Goal: Task Accomplishment & Management: Complete application form

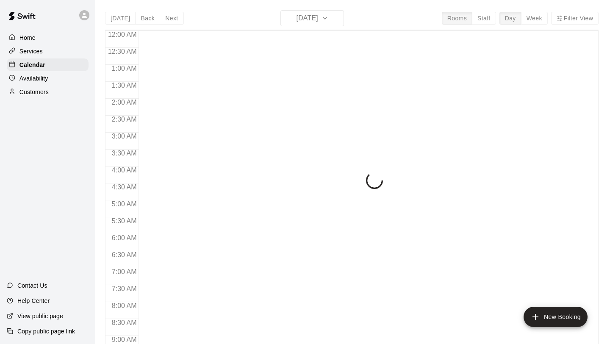
scroll to position [433, 0]
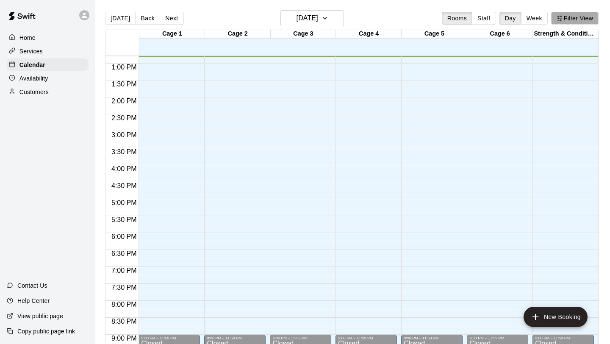
click at [542, 22] on button "Filter View" at bounding box center [574, 18] width 47 height 13
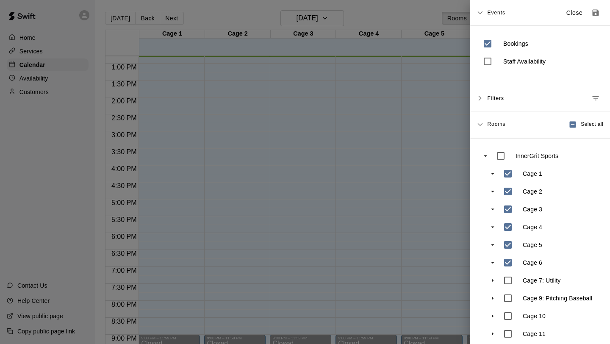
scroll to position [43, 0]
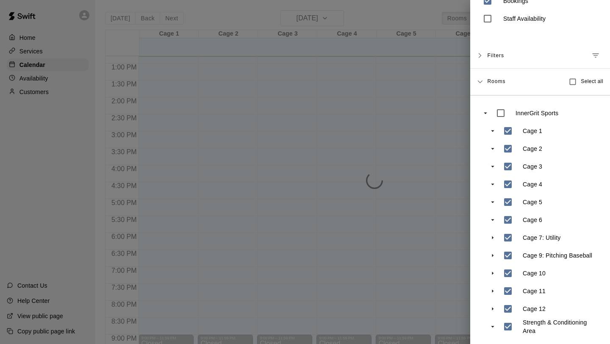
click at [442, 231] on div at bounding box center [305, 172] width 610 height 344
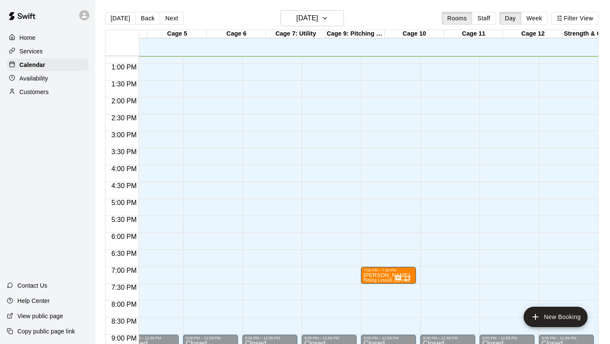
scroll to position [0, 253]
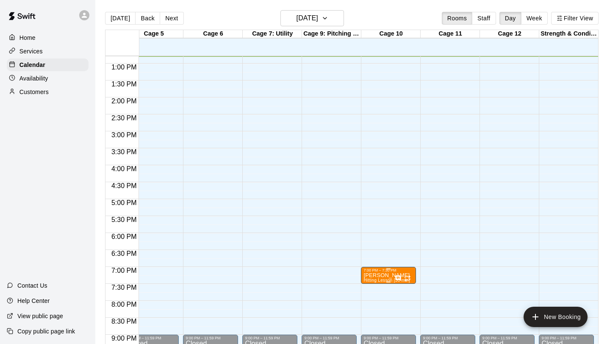
click at [406, 231] on div at bounding box center [404, 277] width 18 height 8
click at [405, 231] on icon "edit" at bounding box center [404, 282] width 8 height 8
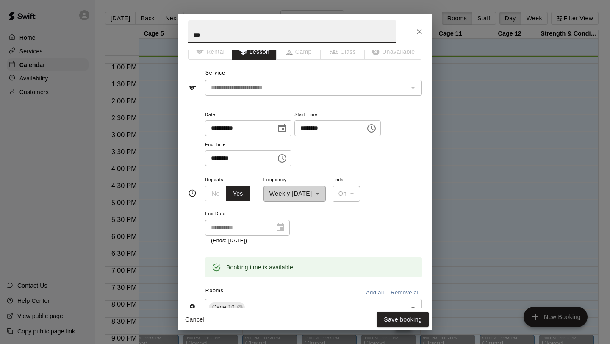
scroll to position [0, 0]
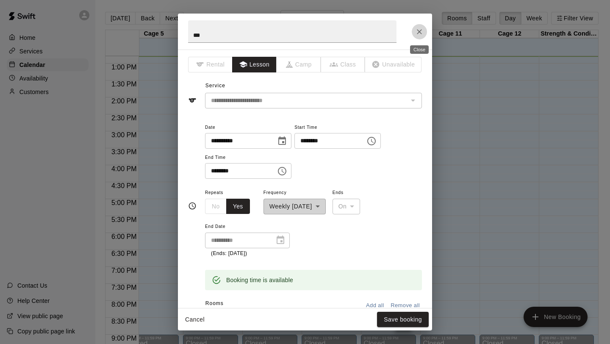
click at [417, 33] on icon "Close" at bounding box center [419, 32] width 8 height 8
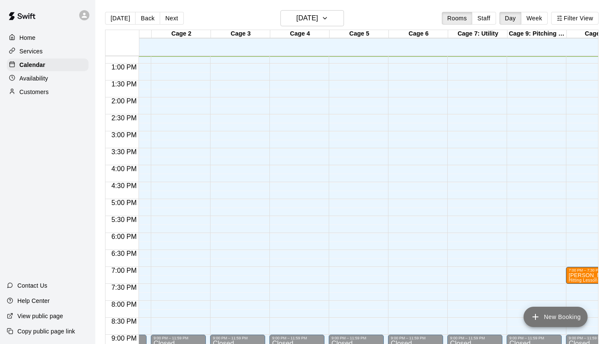
click at [537, 231] on icon "add" at bounding box center [536, 317] width 10 height 10
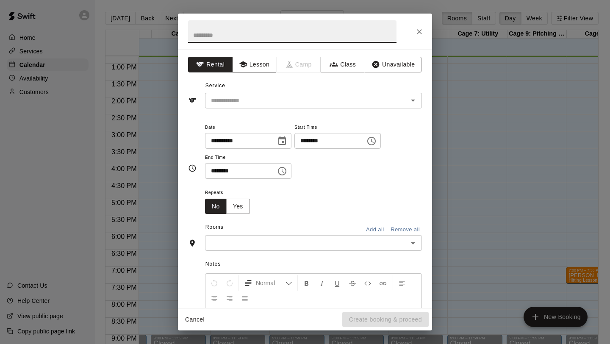
click at [267, 69] on button "Lesson" at bounding box center [254, 65] width 44 height 16
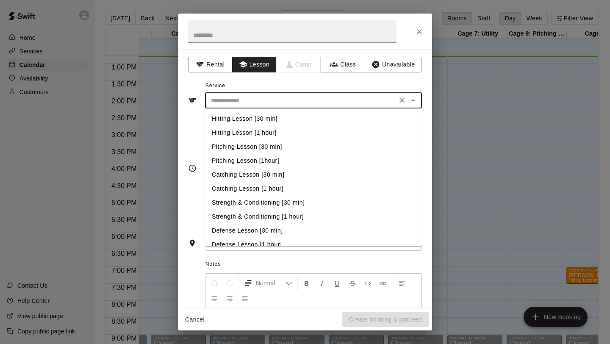
click at [269, 99] on input "text" at bounding box center [301, 100] width 187 height 11
click at [297, 147] on li "Pitching Lesson [30 min]" at bounding box center [313, 147] width 217 height 14
type input "**********"
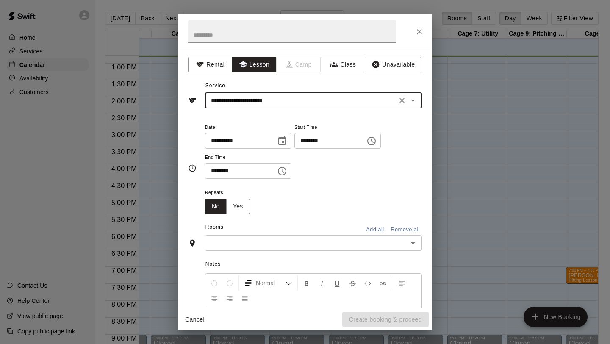
click at [377, 140] on icon "Choose time, selected time is 12:00 PM" at bounding box center [372, 141] width 10 height 10
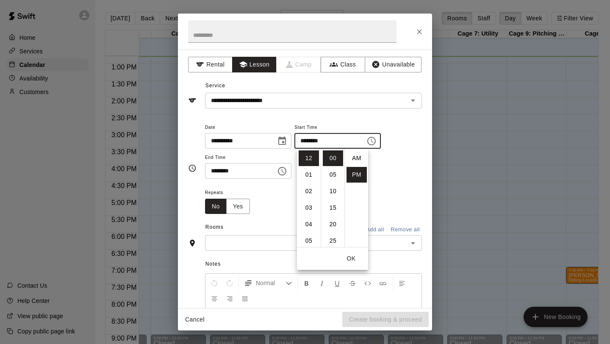
scroll to position [15, 0]
click at [308, 209] on li "03" at bounding box center [309, 208] width 20 height 16
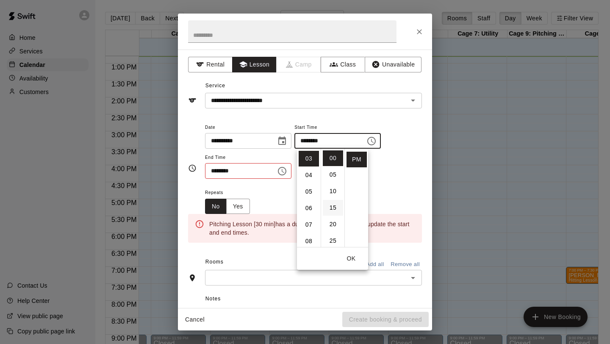
scroll to position [50, 0]
click at [335, 213] on li "30" at bounding box center [333, 213] width 20 height 16
type input "********"
click at [287, 172] on icon "Choose time, selected time is 12:30 PM" at bounding box center [282, 171] width 10 height 10
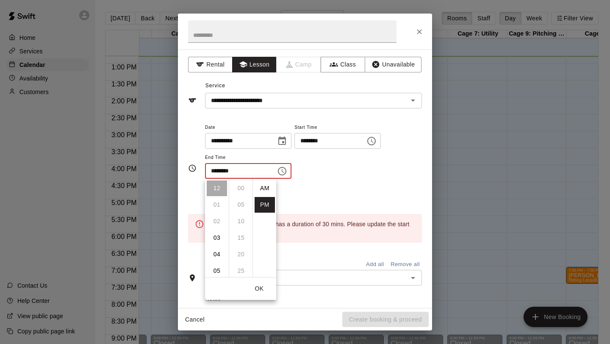
scroll to position [15, 0]
click at [214, 231] on li "04" at bounding box center [217, 255] width 20 height 16
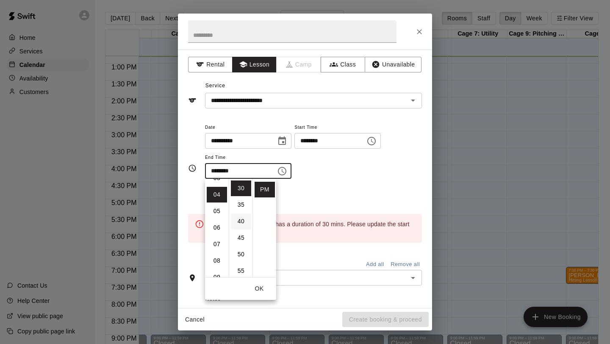
scroll to position [66, 0]
click at [242, 186] on li "00" at bounding box center [241, 189] width 20 height 16
type input "********"
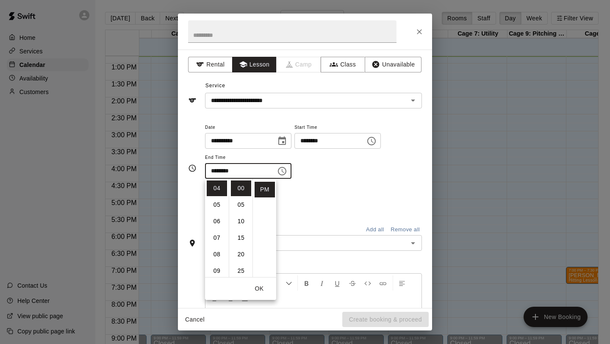
click at [350, 183] on div "**********" at bounding box center [313, 155] width 217 height 66
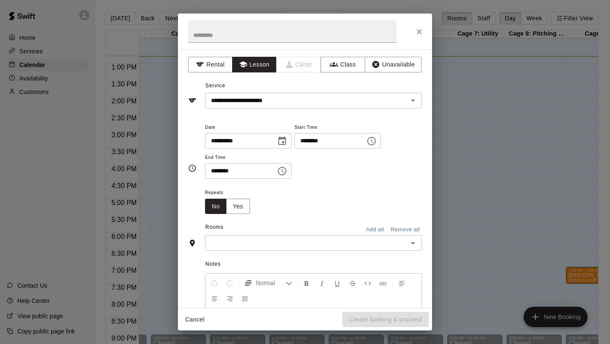
click at [285, 231] on div "Notes Normal Add notes..." at bounding box center [305, 316] width 234 height 130
click at [287, 231] on input "text" at bounding box center [307, 243] width 198 height 11
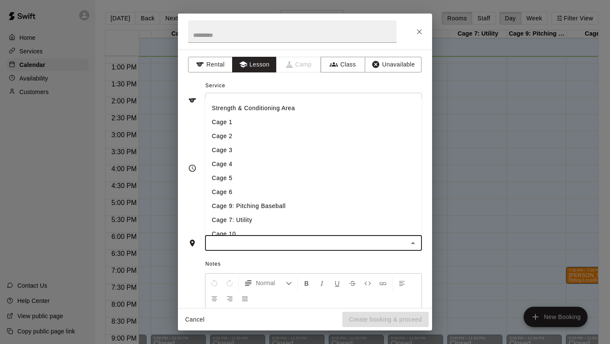
click at [279, 221] on li "Cage 7: Utility" at bounding box center [313, 220] width 217 height 14
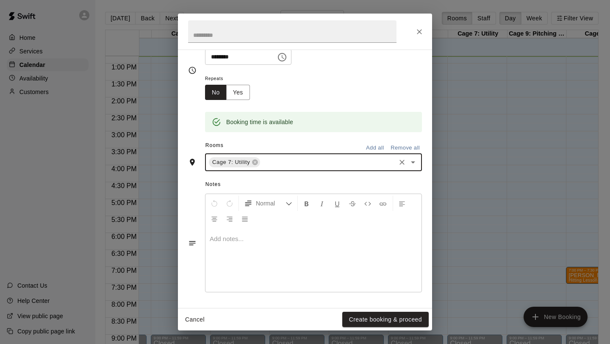
click at [291, 231] on p at bounding box center [314, 239] width 208 height 8
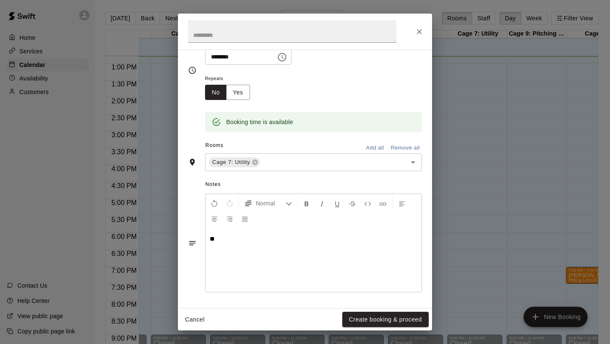
click at [353, 231] on button "Create booking & proceed" at bounding box center [385, 320] width 86 height 16
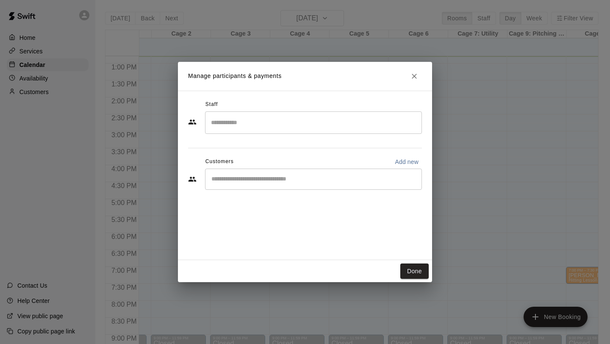
click at [271, 116] on input "Search staff" at bounding box center [313, 122] width 209 height 15
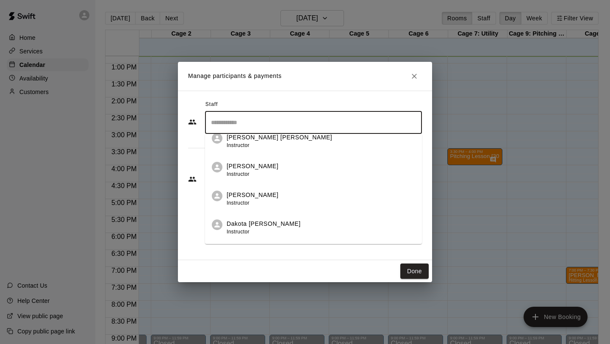
click at [254, 227] on p "Dakota [PERSON_NAME]" at bounding box center [264, 223] width 74 height 9
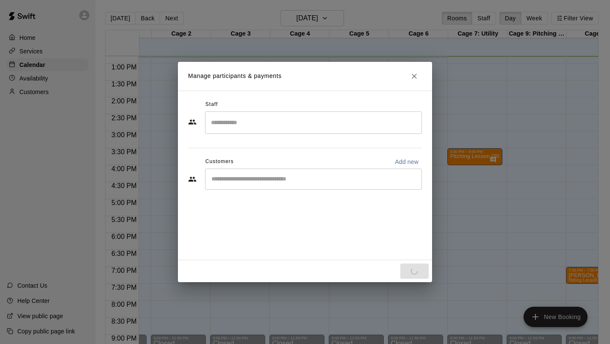
click at [253, 231] on div "Staff ​ Customers Add new ​" at bounding box center [305, 175] width 254 height 169
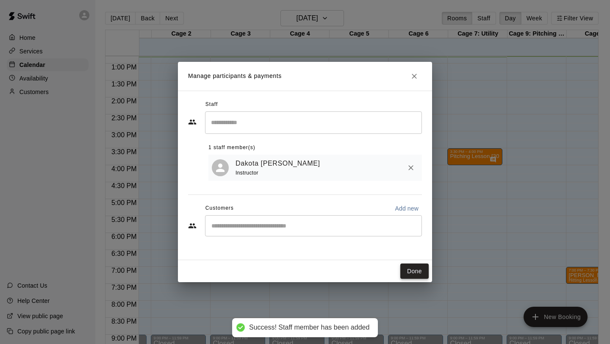
click at [418, 231] on button "Done" at bounding box center [414, 272] width 28 height 16
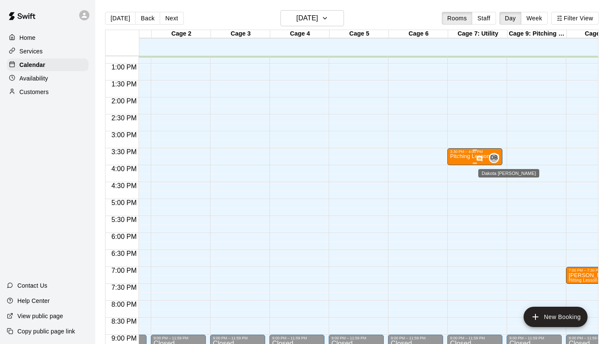
click at [496, 154] on span "DB" at bounding box center [494, 158] width 7 height 8
click at [492, 161] on button "edit" at bounding box center [499, 162] width 17 height 17
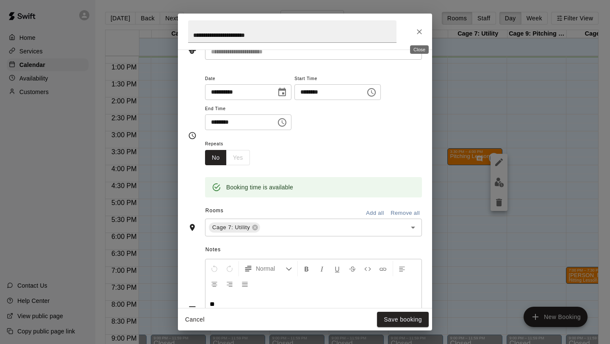
click at [419, 31] on icon "Close" at bounding box center [419, 32] width 8 height 8
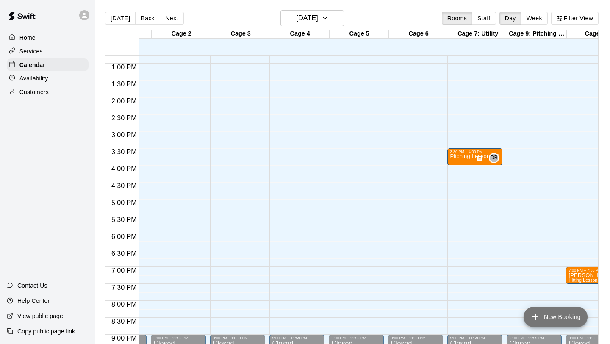
click at [539, 231] on icon "add" at bounding box center [536, 317] width 10 height 10
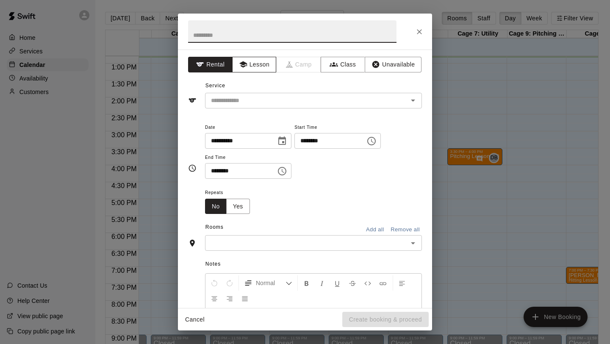
click at [261, 65] on button "Lesson" at bounding box center [254, 65] width 44 height 16
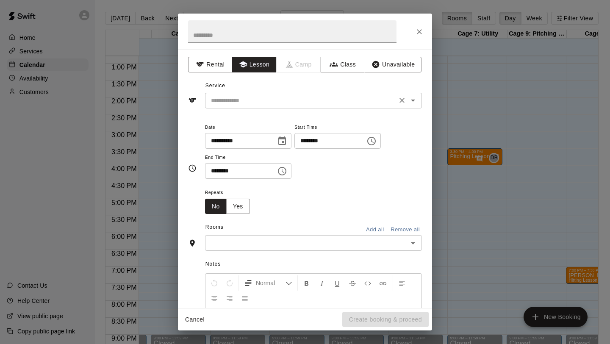
click at [250, 98] on input "text" at bounding box center [301, 100] width 187 height 11
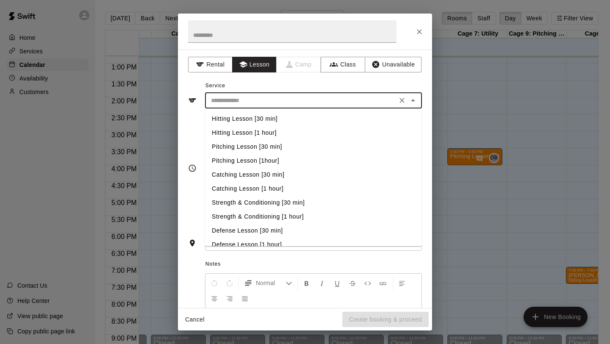
click at [253, 118] on li "Hitting Lesson [30 min]" at bounding box center [313, 119] width 217 height 14
type input "**********"
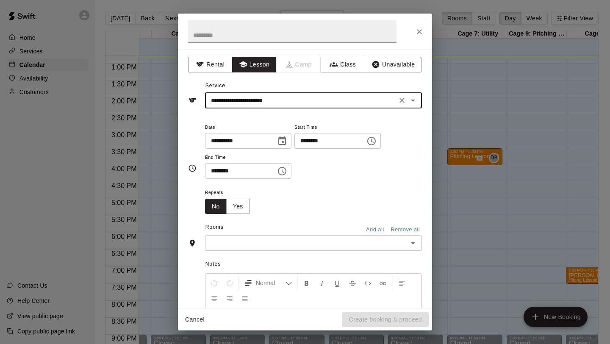
click at [375, 139] on icon "Choose time, selected time is 12:00 PM" at bounding box center [372, 141] width 10 height 10
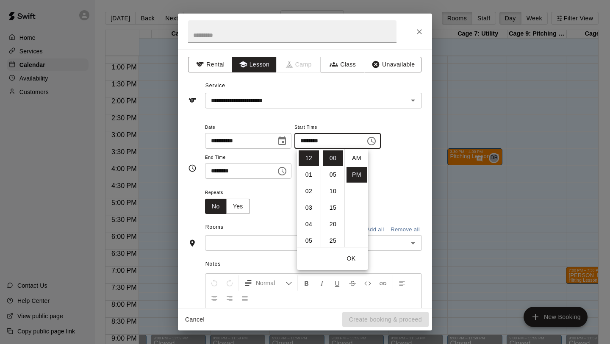
scroll to position [15, 0]
click at [311, 223] on li "04" at bounding box center [309, 225] width 20 height 16
type input "********"
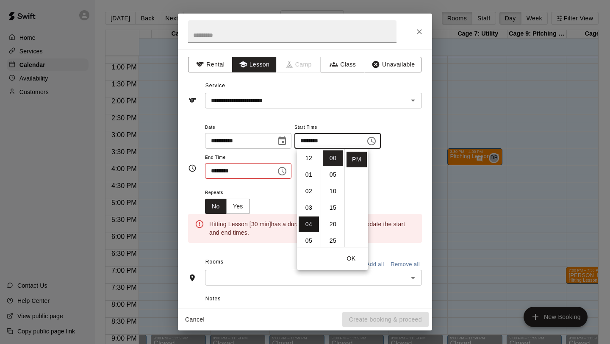
scroll to position [66, 0]
click at [286, 172] on icon "Choose time, selected time is 12:30 PM" at bounding box center [282, 171] width 10 height 10
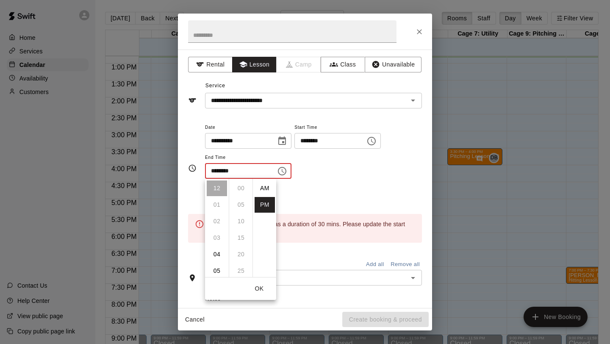
scroll to position [15, 0]
click at [214, 231] on li "04" at bounding box center [217, 255] width 20 height 16
type input "********"
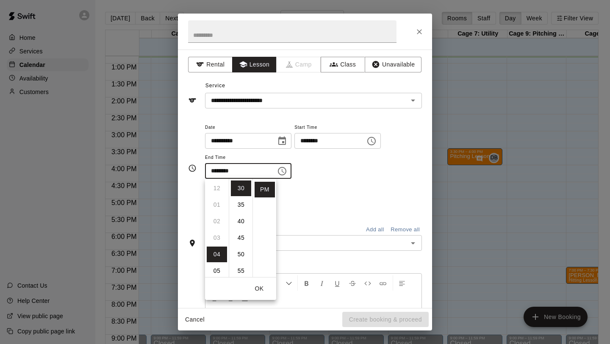
scroll to position [66, 0]
click at [283, 197] on div "Repeats No Yes" at bounding box center [313, 200] width 217 height 27
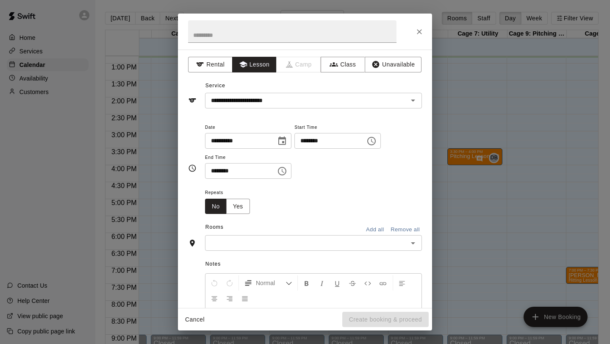
click at [255, 231] on input "text" at bounding box center [307, 243] width 198 height 11
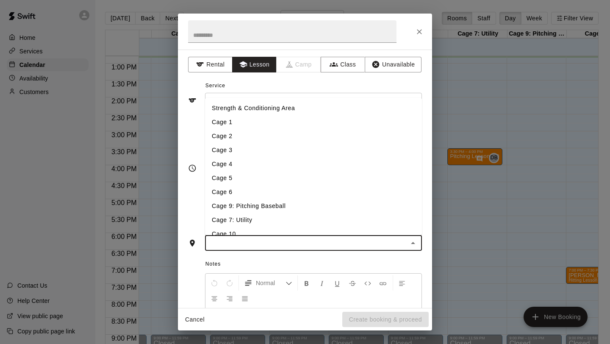
click at [247, 180] on li "Cage 5" at bounding box center [313, 178] width 217 height 14
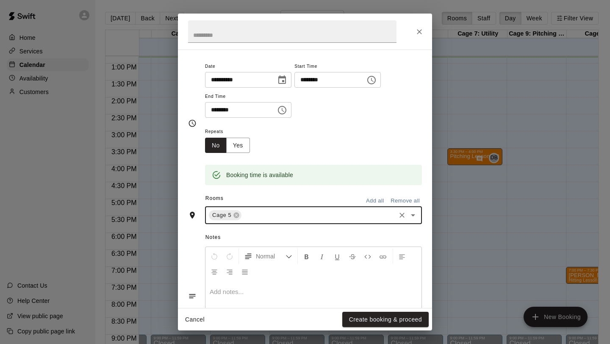
scroll to position [114, 0]
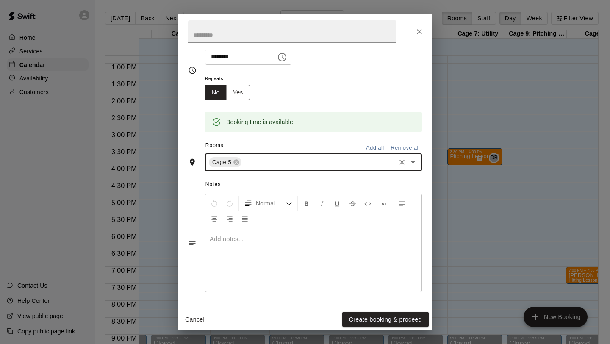
click at [244, 231] on div at bounding box center [314, 260] width 216 height 64
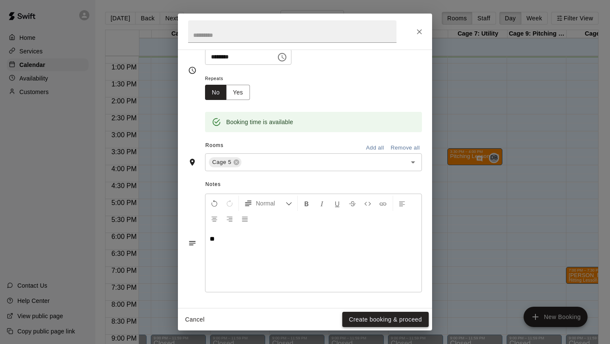
click at [368, 231] on button "Create booking & proceed" at bounding box center [385, 320] width 86 height 16
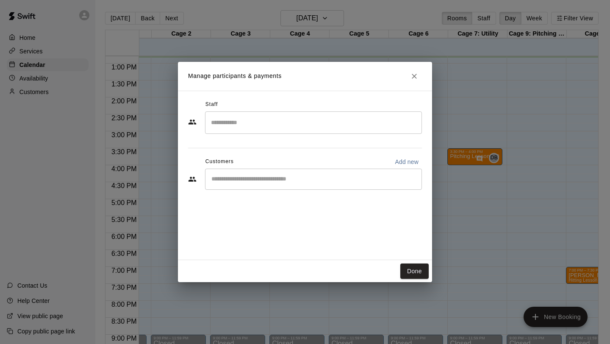
click at [233, 126] on input "Search staff" at bounding box center [313, 122] width 209 height 15
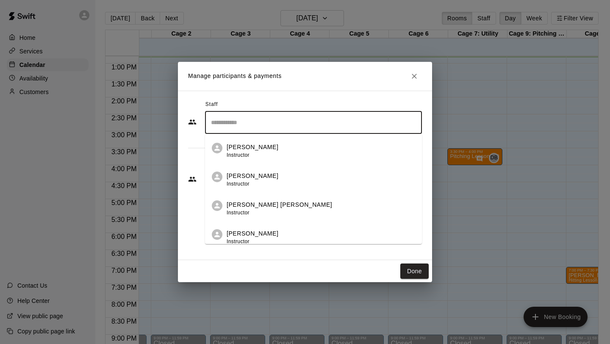
scroll to position [72, 0]
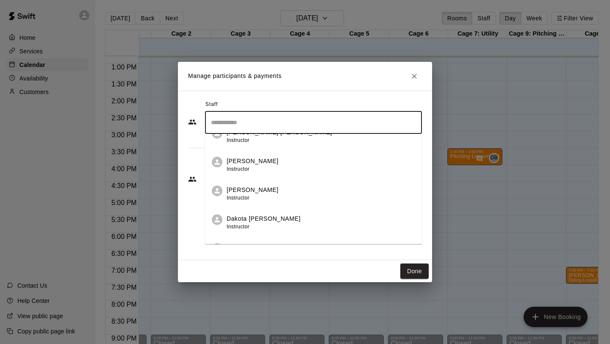
click at [254, 216] on p "Dakota [PERSON_NAME]" at bounding box center [264, 218] width 74 height 9
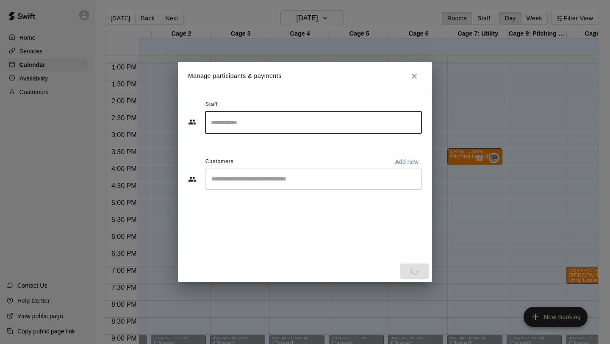
click at [252, 231] on div "Staff ​ Customers Add new ​" at bounding box center [305, 175] width 254 height 169
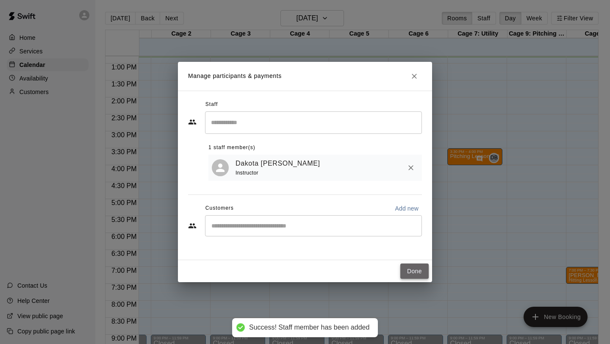
click at [411, 231] on button "Done" at bounding box center [414, 272] width 28 height 16
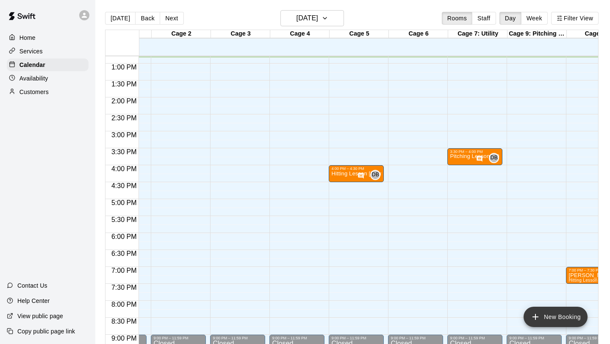
click at [542, 231] on button "New Booking" at bounding box center [556, 317] width 64 height 20
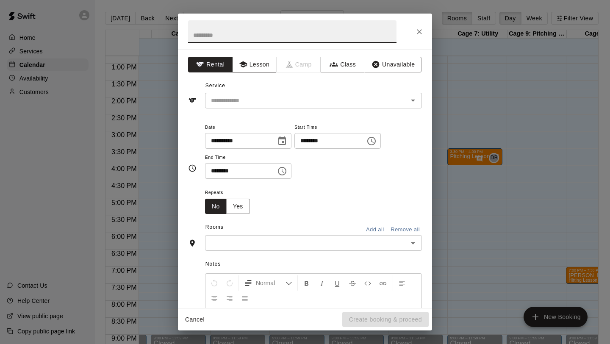
click at [253, 60] on button "Lesson" at bounding box center [254, 65] width 44 height 16
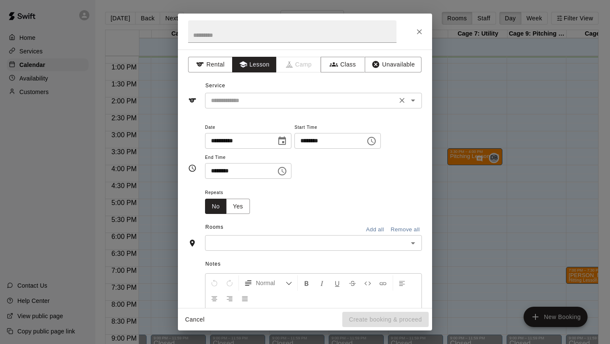
click at [251, 106] on div "​" at bounding box center [313, 101] width 217 height 16
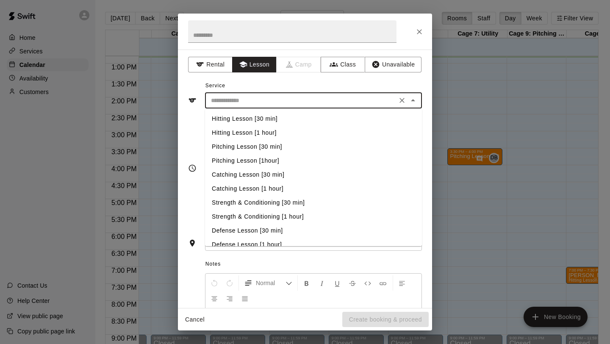
click at [261, 147] on li "Pitching Lesson [30 min]" at bounding box center [313, 147] width 217 height 14
type input "**********"
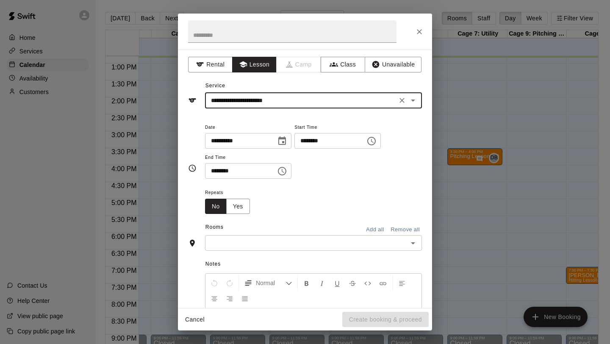
click at [377, 137] on icon "Choose time, selected time is 12:00 PM" at bounding box center [372, 141] width 10 height 10
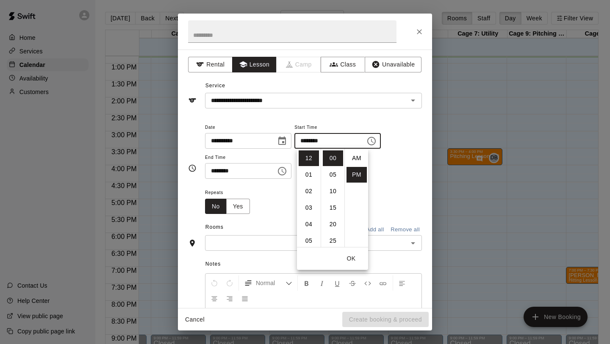
scroll to position [15, 0]
click at [310, 226] on li "04" at bounding box center [309, 225] width 20 height 16
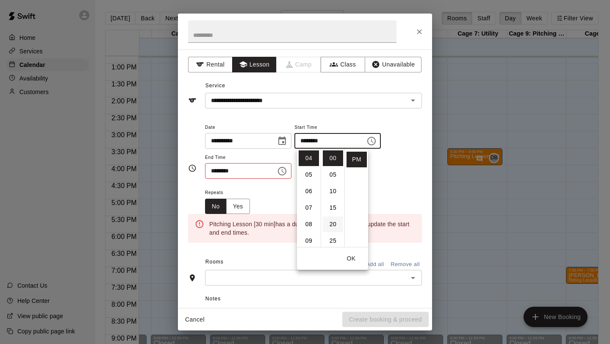
scroll to position [34, 0]
click at [332, 225] on li "30" at bounding box center [333, 224] width 20 height 16
type input "********"
click at [284, 164] on button "Choose time, selected time is 12:30 PM" at bounding box center [282, 171] width 17 height 17
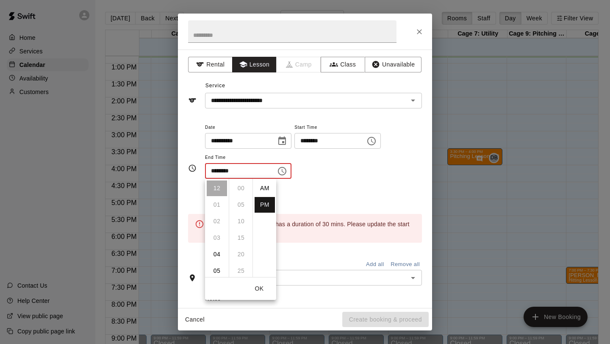
scroll to position [15, 0]
click at [218, 231] on li "05" at bounding box center [217, 271] width 20 height 16
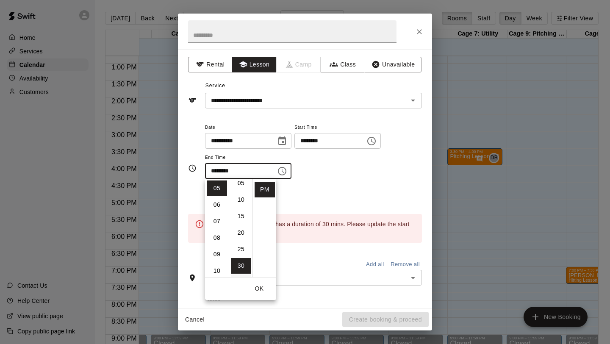
scroll to position [0, 0]
click at [240, 189] on li "00" at bounding box center [241, 189] width 20 height 16
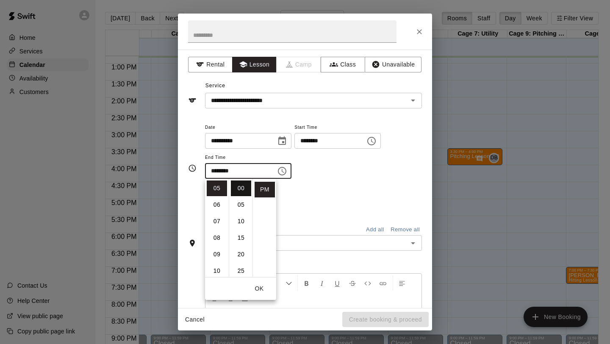
type input "********"
click at [317, 184] on div "**********" at bounding box center [313, 155] width 217 height 66
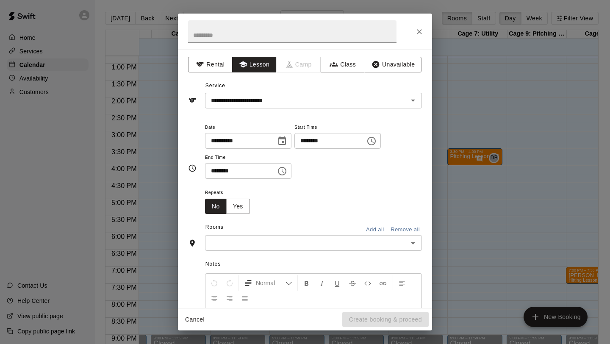
click at [276, 231] on div "​" at bounding box center [313, 243] width 217 height 16
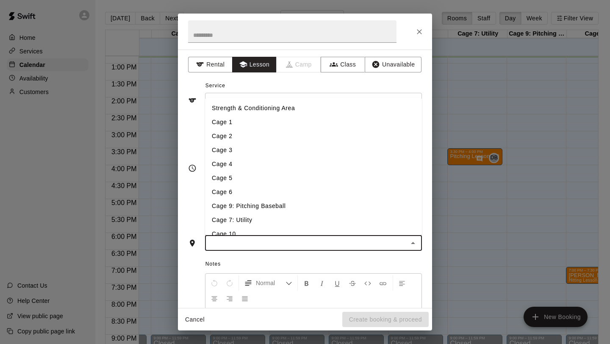
click at [271, 222] on li "Cage 7: Utility" at bounding box center [313, 220] width 217 height 14
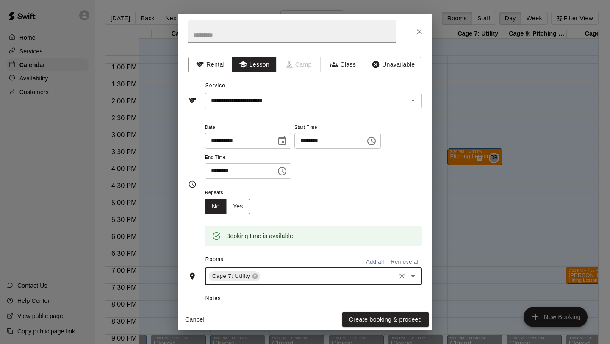
scroll to position [114, 0]
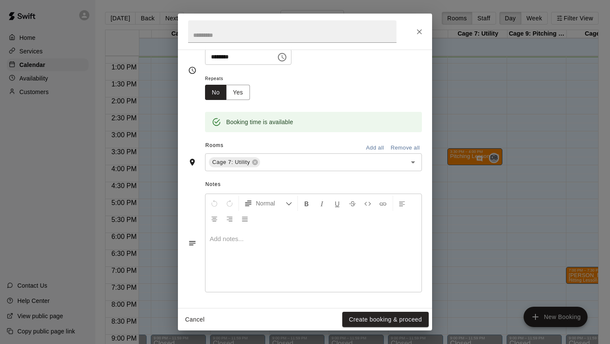
click at [269, 229] on div at bounding box center [314, 260] width 216 height 64
click at [350, 231] on button "Create booking & proceed" at bounding box center [385, 320] width 86 height 16
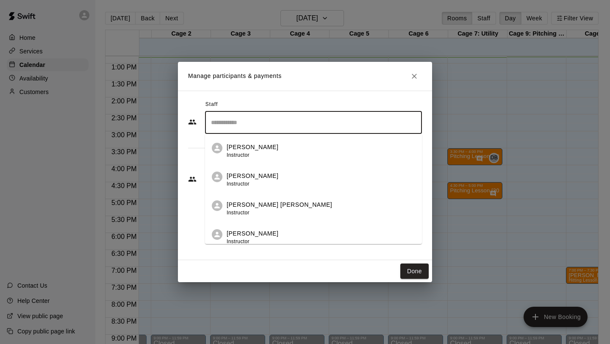
click at [277, 123] on input "Search staff" at bounding box center [313, 122] width 209 height 15
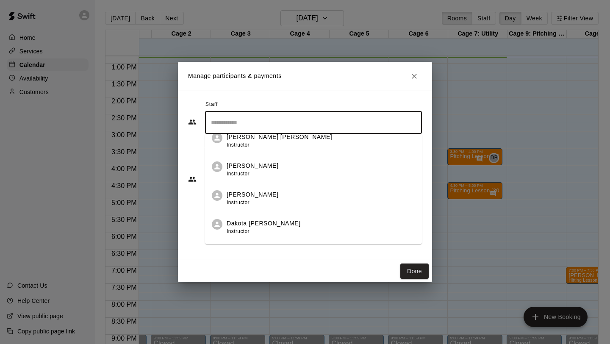
scroll to position [75, 0]
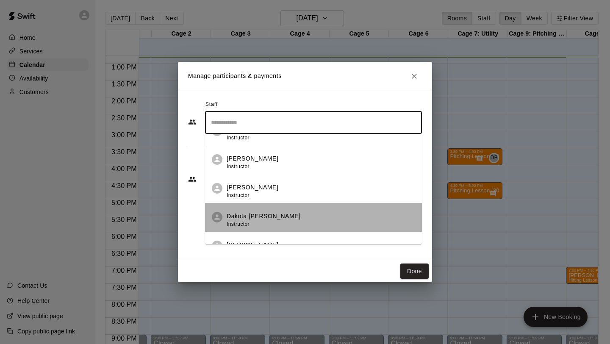
click at [272, 212] on div "Dakota [PERSON_NAME] Instructor" at bounding box center [321, 220] width 189 height 17
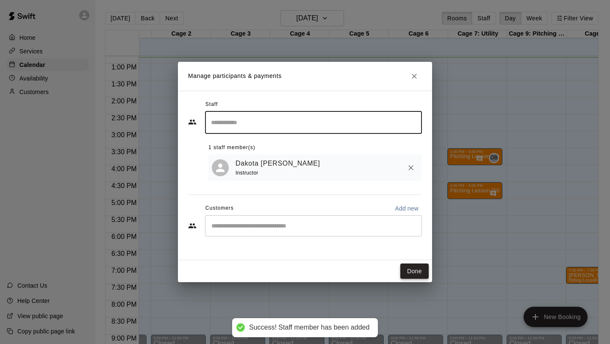
click at [425, 231] on button "Done" at bounding box center [414, 272] width 28 height 16
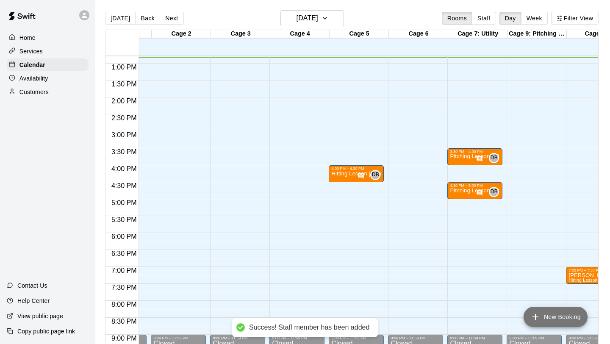
click at [542, 231] on button "New Booking" at bounding box center [556, 317] width 64 height 20
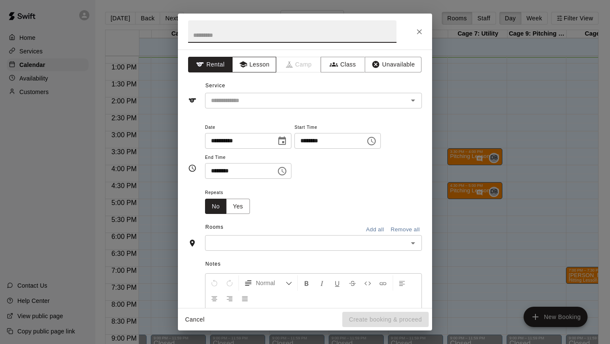
click at [257, 62] on button "Lesson" at bounding box center [254, 65] width 44 height 16
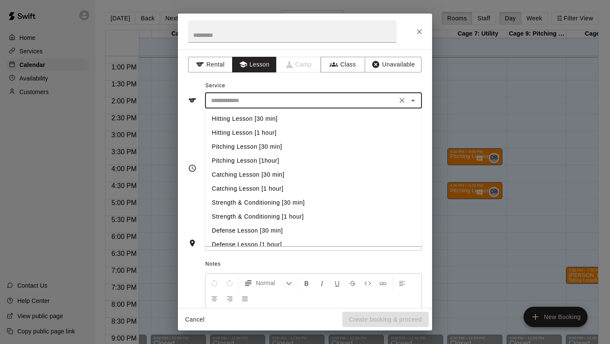
click at [254, 103] on input "text" at bounding box center [301, 100] width 187 height 11
click at [257, 114] on li "Hitting Lesson [30 min]" at bounding box center [313, 119] width 217 height 14
type input "**********"
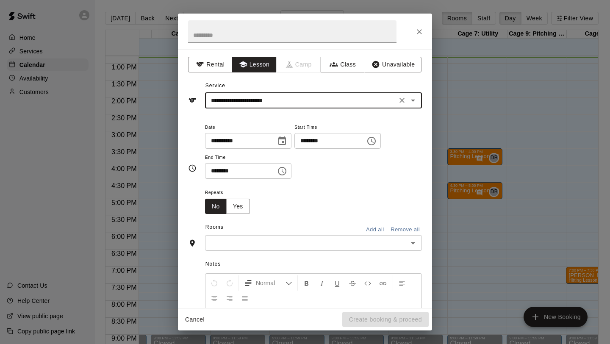
click at [378, 147] on button "Choose time, selected time is 12:00 PM" at bounding box center [371, 141] width 17 height 17
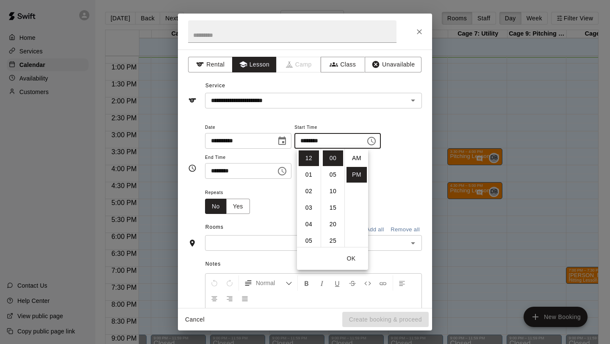
scroll to position [15, 0]
click at [311, 231] on li "05" at bounding box center [309, 241] width 20 height 16
type input "********"
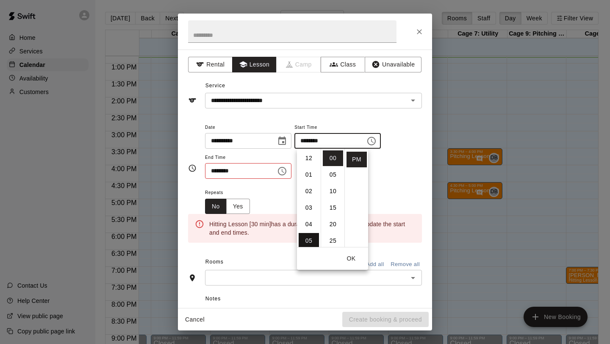
scroll to position [83, 0]
click at [287, 171] on icon "Choose time, selected time is 12:30 PM" at bounding box center [282, 171] width 10 height 10
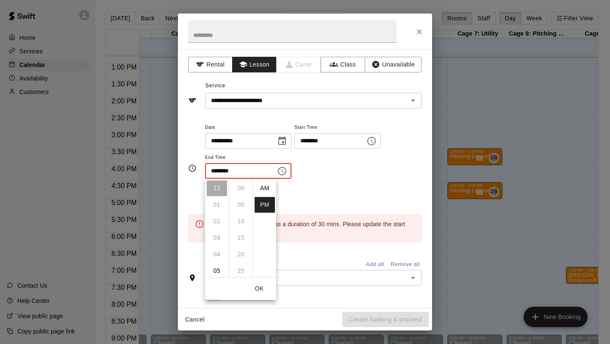
scroll to position [15, 0]
click at [217, 231] on li "05" at bounding box center [217, 271] width 20 height 16
type input "********"
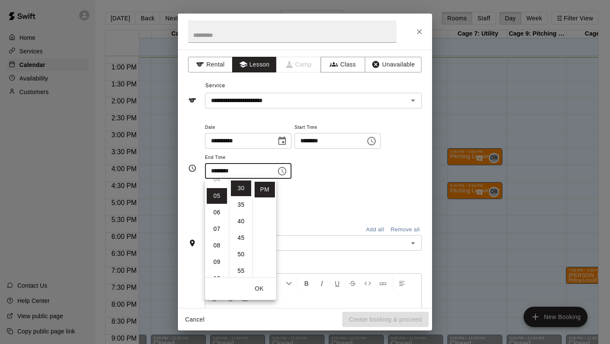
scroll to position [83, 0]
click at [298, 211] on div "Repeats No Yes" at bounding box center [313, 200] width 217 height 27
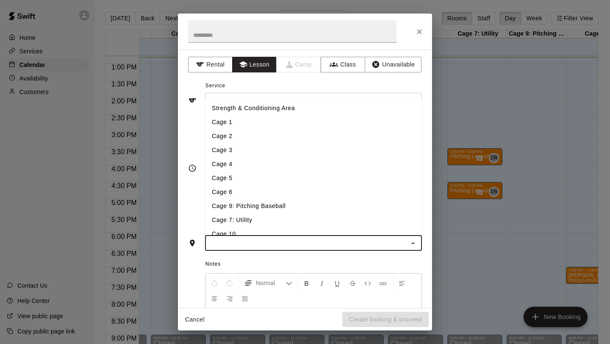
click at [266, 231] on input "text" at bounding box center [307, 243] width 198 height 11
click at [254, 181] on li "Cage 5" at bounding box center [313, 178] width 217 height 14
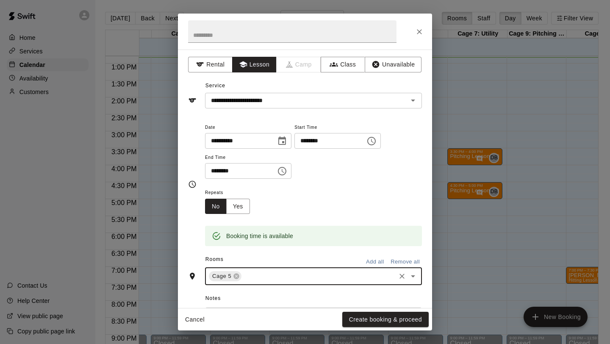
scroll to position [114, 0]
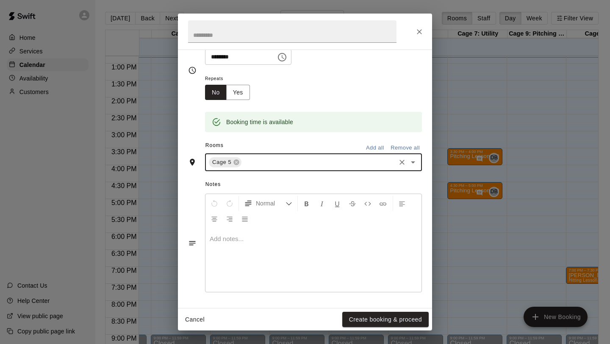
click at [250, 231] on div at bounding box center [314, 260] width 216 height 64
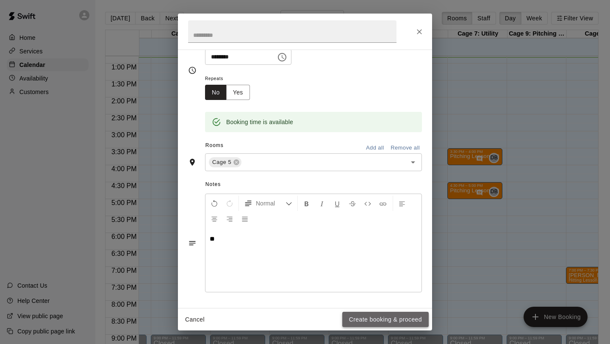
click at [349, 231] on button "Create booking & proceed" at bounding box center [385, 320] width 86 height 16
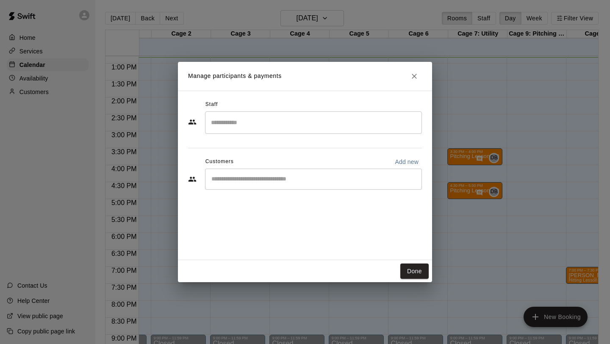
click at [269, 131] on div "​" at bounding box center [313, 122] width 217 height 22
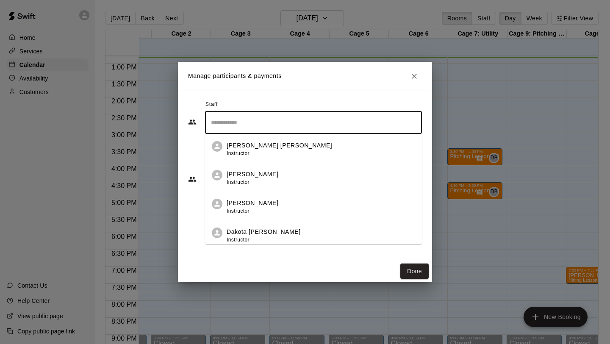
scroll to position [64, 0]
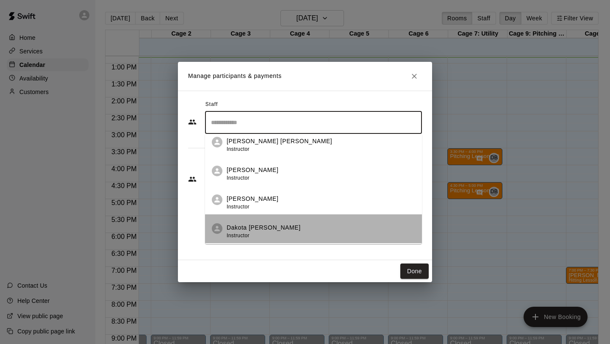
click at [260, 223] on p "Dakota [PERSON_NAME]" at bounding box center [264, 227] width 74 height 9
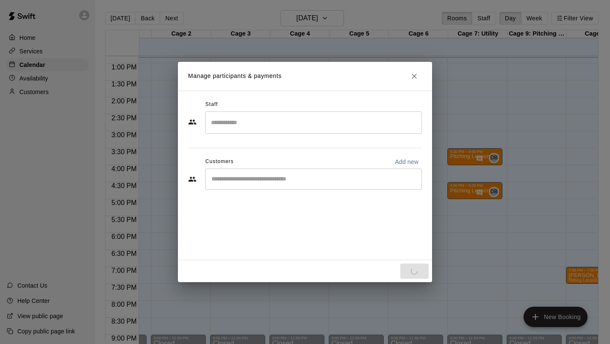
click at [274, 230] on div "Staff ​ Customers Add new ​" at bounding box center [305, 175] width 254 height 169
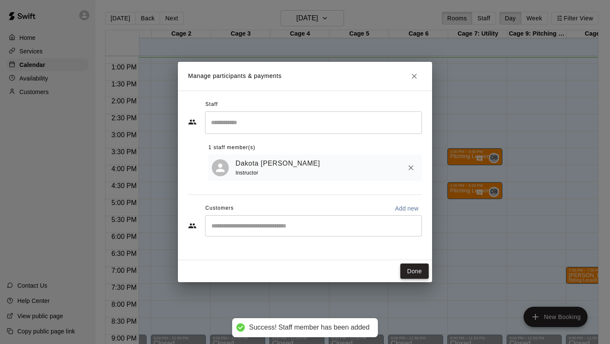
click at [415, 231] on button "Done" at bounding box center [414, 272] width 28 height 16
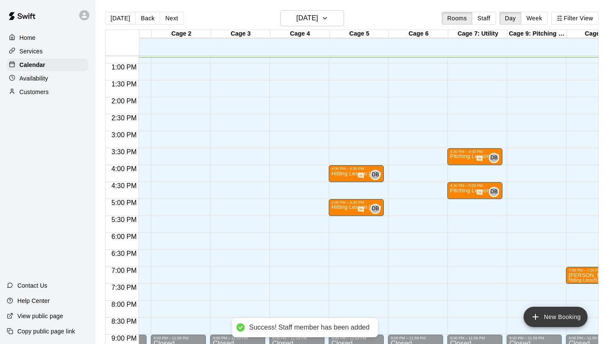
click at [540, 231] on icon "add" at bounding box center [536, 317] width 10 height 10
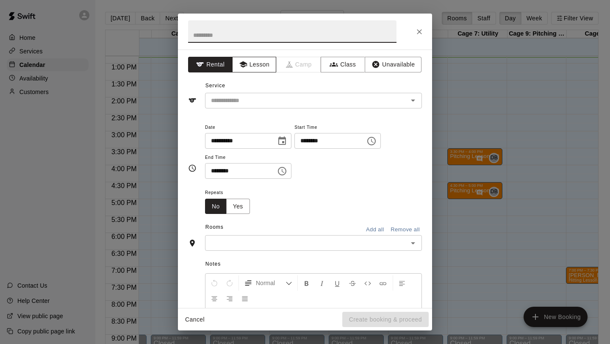
click at [264, 61] on button "Lesson" at bounding box center [254, 65] width 44 height 16
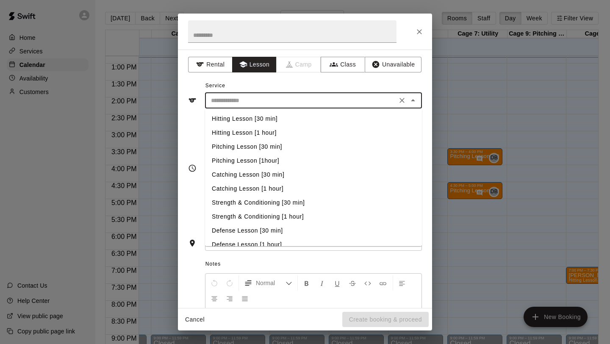
click at [252, 103] on input "text" at bounding box center [301, 100] width 187 height 11
click at [274, 149] on li "Pitching Lesson [30 min]" at bounding box center [313, 147] width 217 height 14
type input "**********"
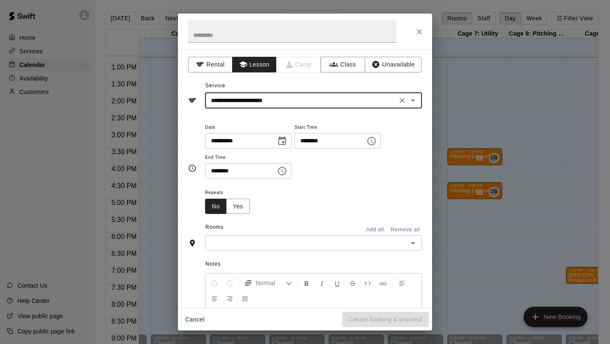
click at [376, 142] on icon "Choose time, selected time is 12:00 PM" at bounding box center [371, 141] width 8 height 8
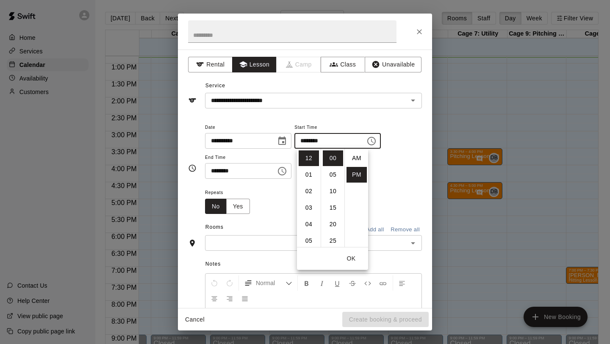
scroll to position [15, 0]
click at [312, 231] on li "05" at bounding box center [309, 241] width 20 height 16
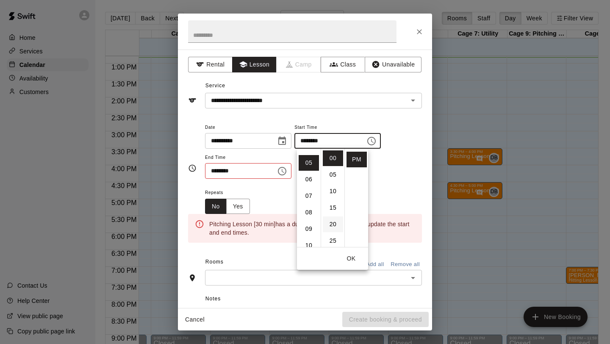
scroll to position [83, 0]
click at [334, 225] on li "30" at bounding box center [333, 221] width 20 height 16
type input "********"
click at [285, 168] on icon "Choose time, selected time is 12:30 PM" at bounding box center [282, 171] width 10 height 10
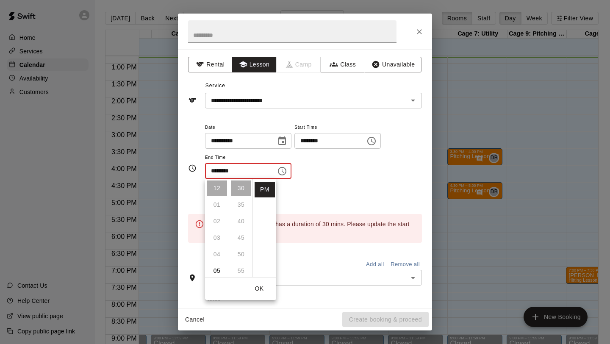
scroll to position [23, 0]
click at [217, 231] on li "06" at bounding box center [217, 264] width 20 height 16
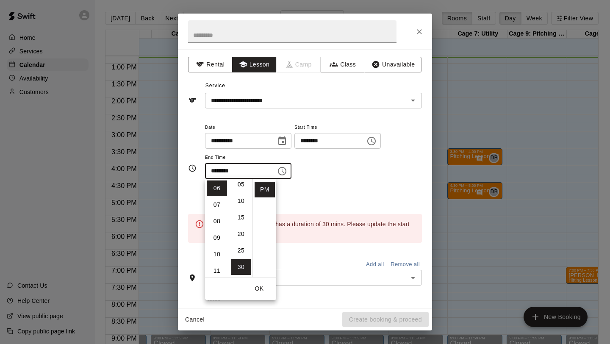
scroll to position [0, 0]
click at [239, 187] on li "00" at bounding box center [241, 189] width 20 height 16
type input "********"
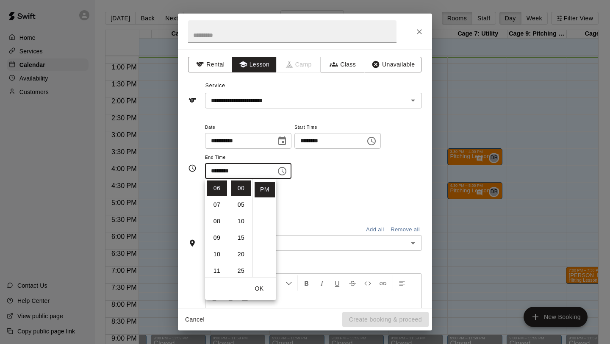
click at [286, 188] on div "Repeats No Yes" at bounding box center [313, 200] width 217 height 27
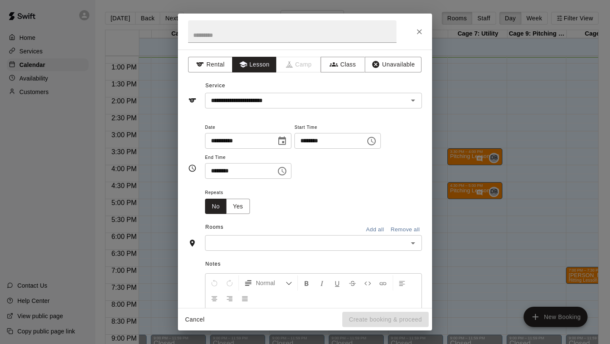
click at [266, 231] on input "text" at bounding box center [307, 243] width 198 height 11
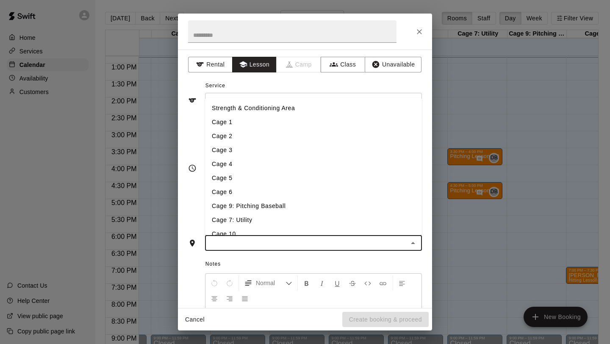
click at [265, 215] on li "Cage 7: Utility" at bounding box center [313, 220] width 217 height 14
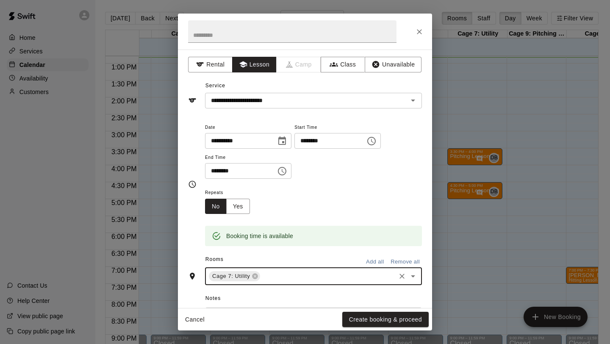
scroll to position [114, 0]
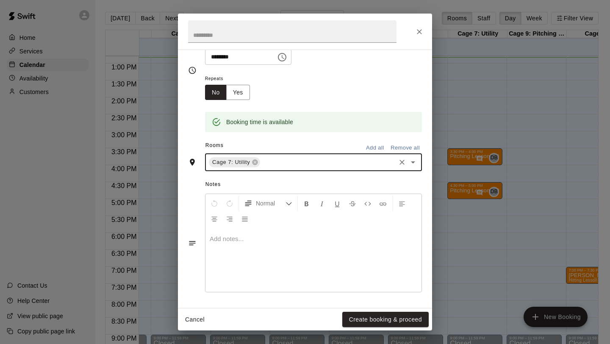
click at [260, 231] on p at bounding box center [314, 239] width 208 height 8
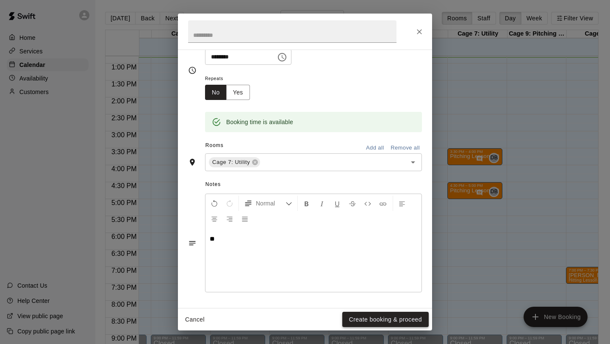
click at [369, 231] on button "Create booking & proceed" at bounding box center [385, 320] width 86 height 16
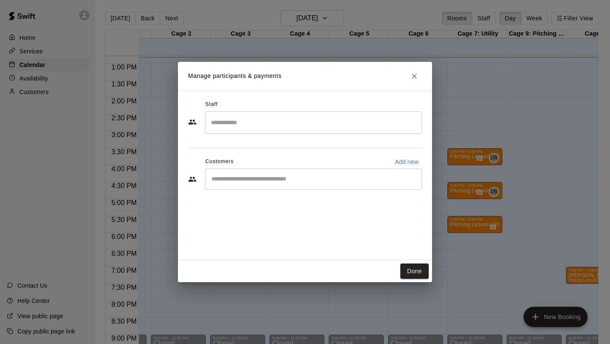
click at [241, 119] on input "Search staff" at bounding box center [313, 122] width 209 height 15
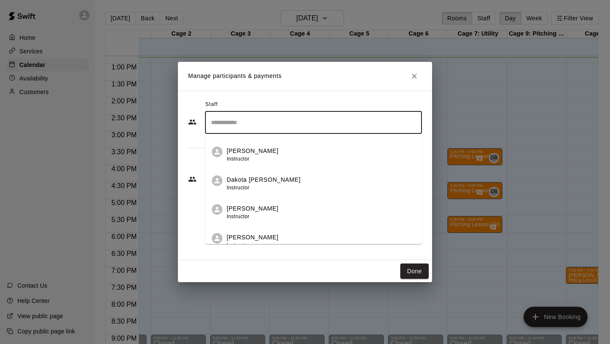
scroll to position [113, 0]
click at [263, 185] on div "Dakota [PERSON_NAME] Instructor" at bounding box center [264, 182] width 74 height 17
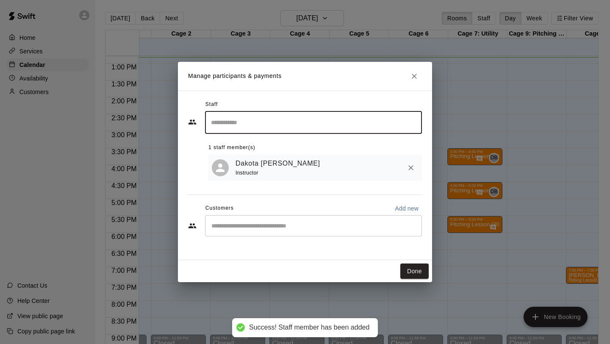
click at [411, 231] on button "Done" at bounding box center [414, 272] width 28 height 16
